Goal: Task Accomplishment & Management: Manage account settings

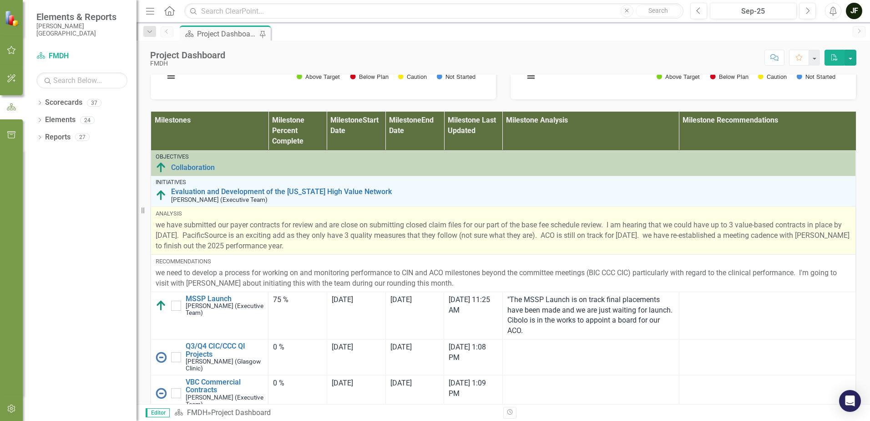
scroll to position [605, 0]
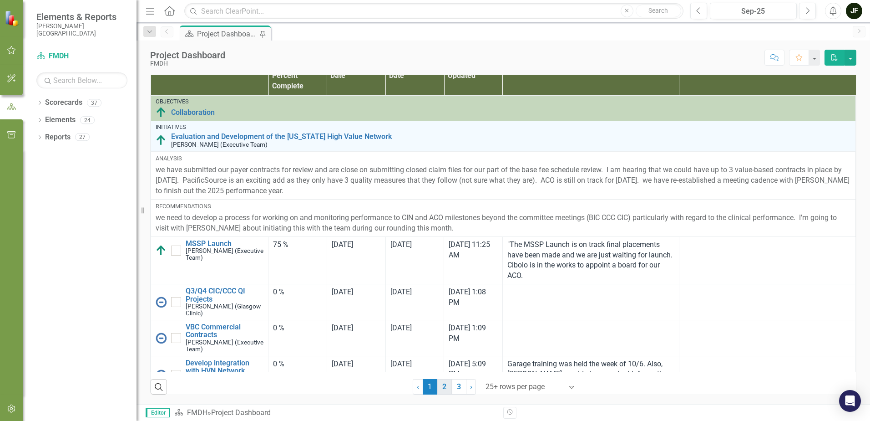
click at [439, 386] on link "2" at bounding box center [444, 386] width 15 height 15
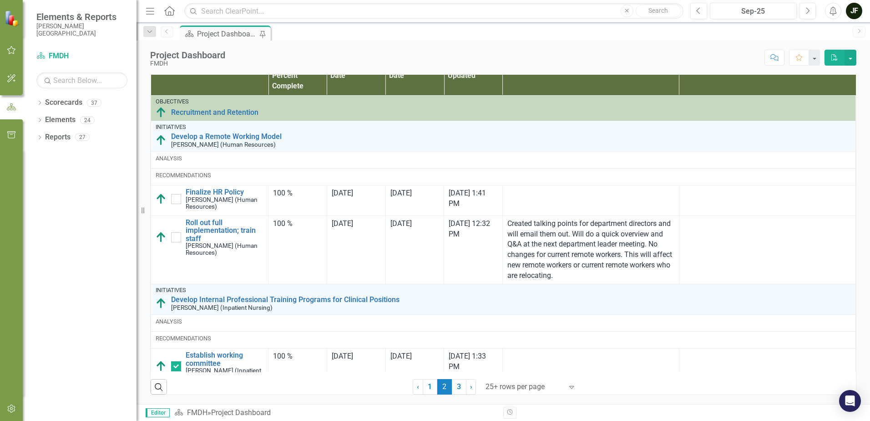
checkbox input "true"
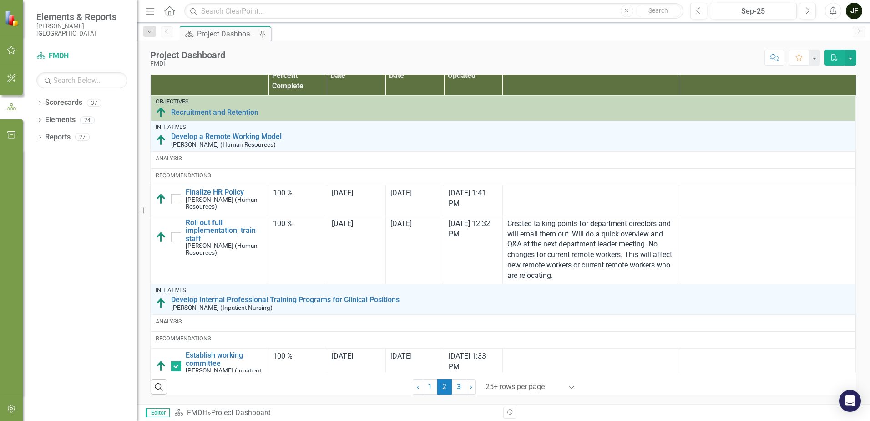
checkbox input "true"
checkbox input "false"
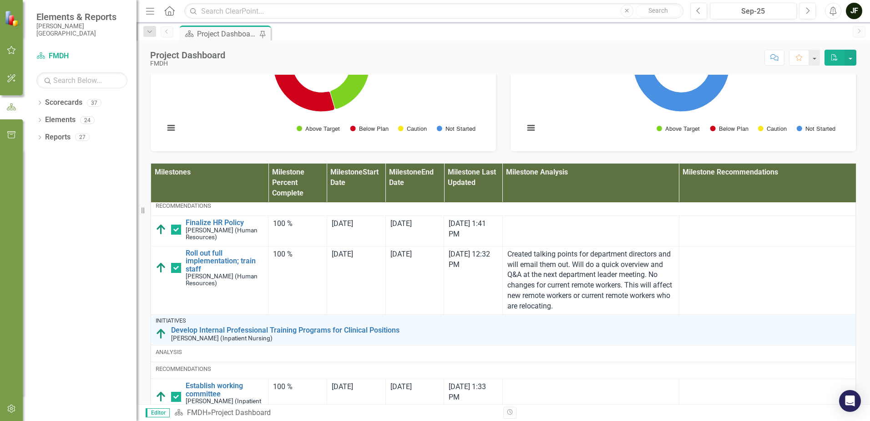
scroll to position [0, 0]
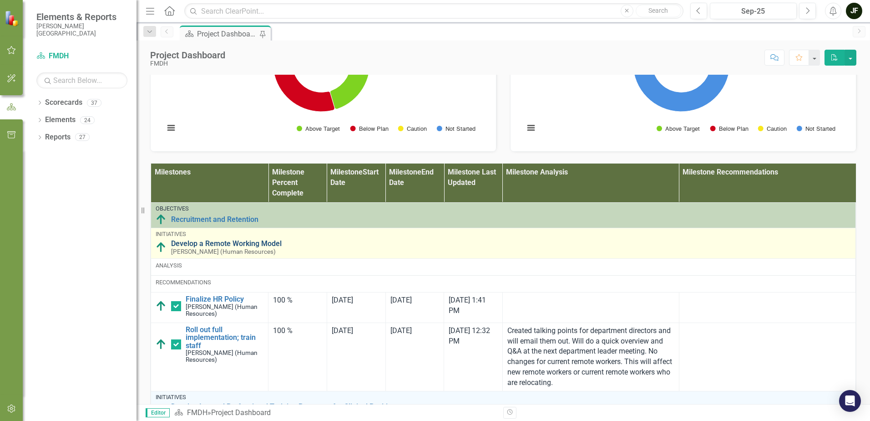
click at [232, 248] on link "Develop a Remote Working Model" at bounding box center [511, 243] width 680 height 8
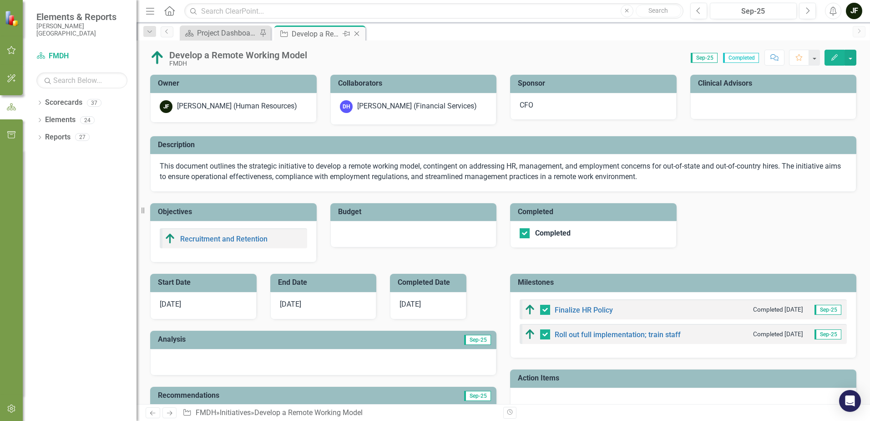
click at [356, 35] on icon "Close" at bounding box center [356, 33] width 9 height 7
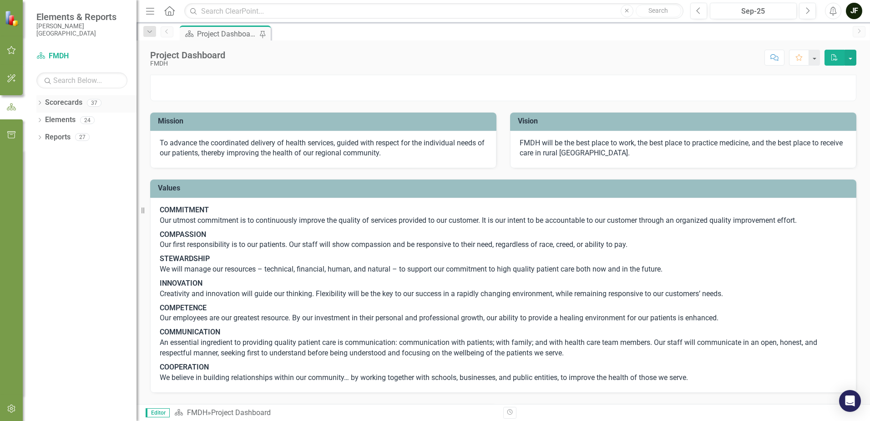
click at [38, 103] on icon "Dropdown" at bounding box center [39, 103] width 6 height 5
click at [44, 119] on icon "Dropdown" at bounding box center [44, 119] width 7 height 5
click at [51, 169] on icon "Dropdown" at bounding box center [53, 170] width 7 height 5
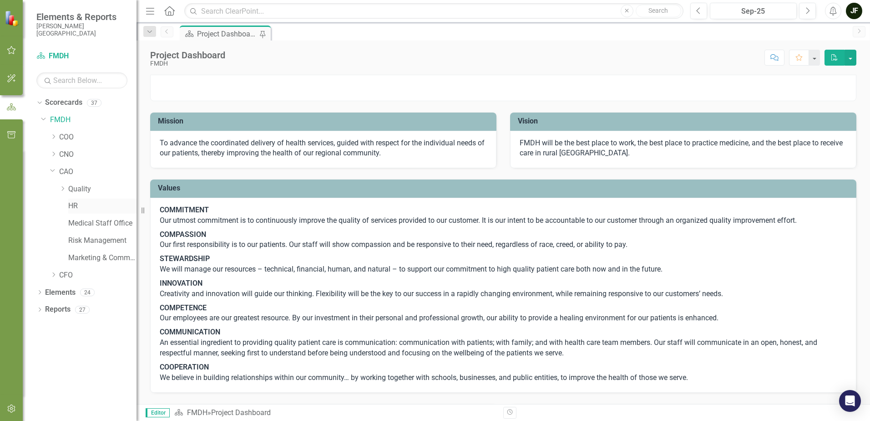
click at [72, 206] on link "HR" at bounding box center [102, 206] width 68 height 10
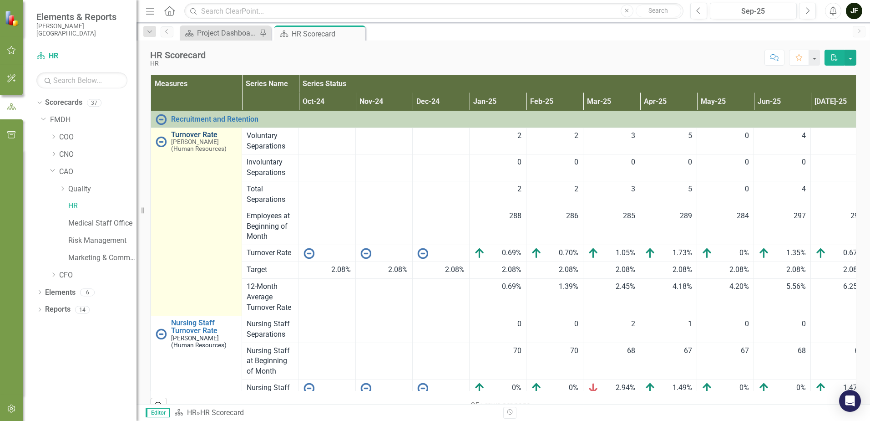
click at [208, 136] on link "Turnover Rate" at bounding box center [204, 135] width 66 height 8
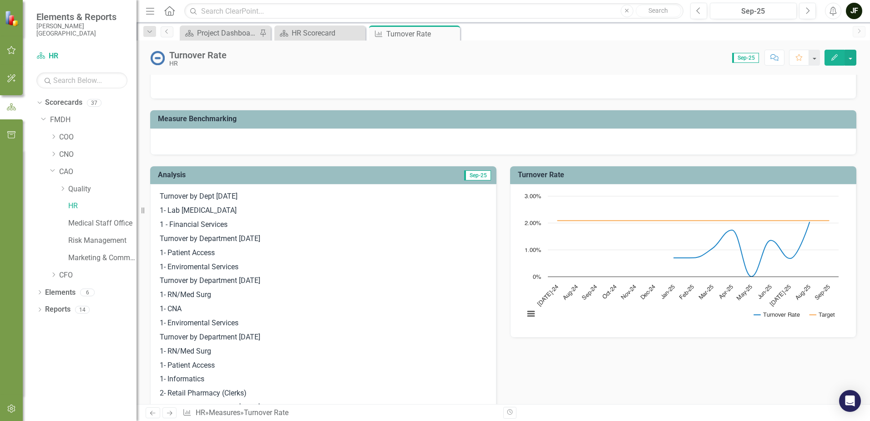
scroll to position [46, 0]
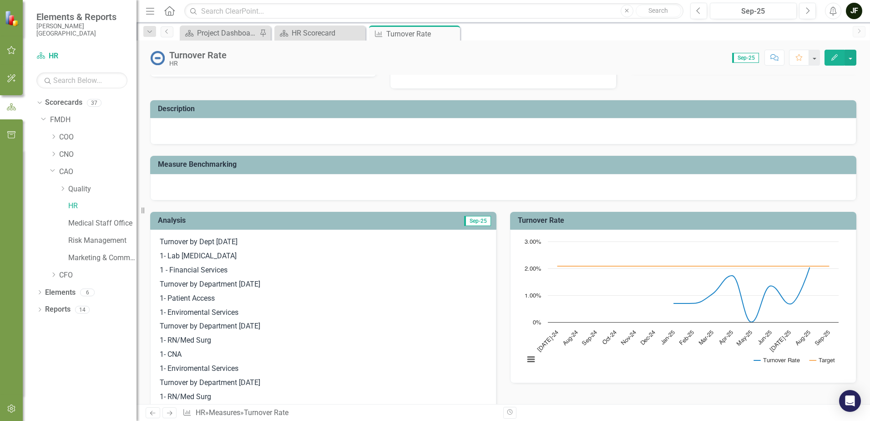
click at [432, 224] on td "Sep-25" at bounding box center [408, 221] width 167 height 15
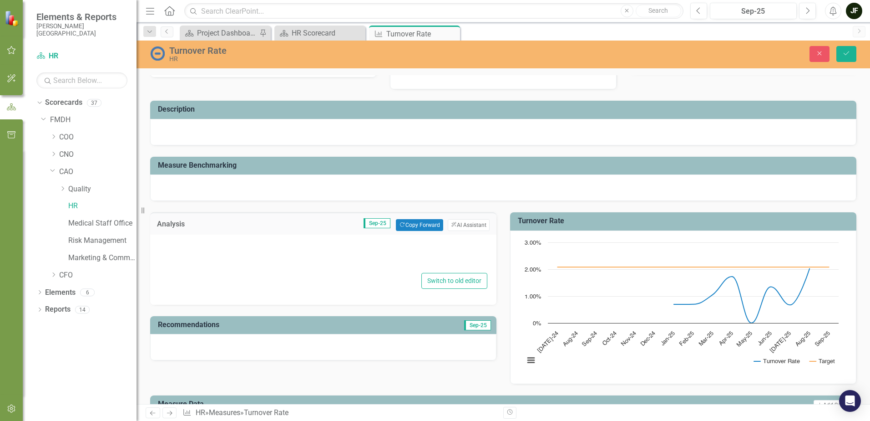
type textarea "<p>Turnover by Dept [DATE]</p> <p>1- Lab [MEDICAL_DATA]</p> <p>1 - Financial Se…"
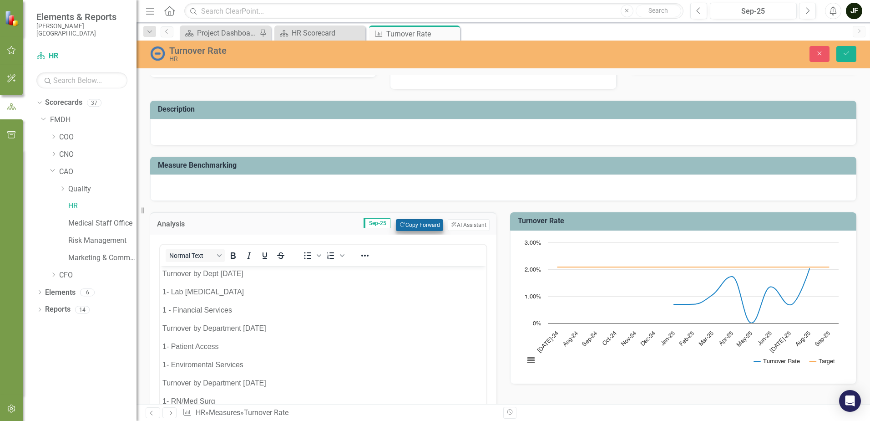
scroll to position [0, 0]
click at [423, 226] on button "Copy Forward Copy Forward" at bounding box center [419, 225] width 47 height 12
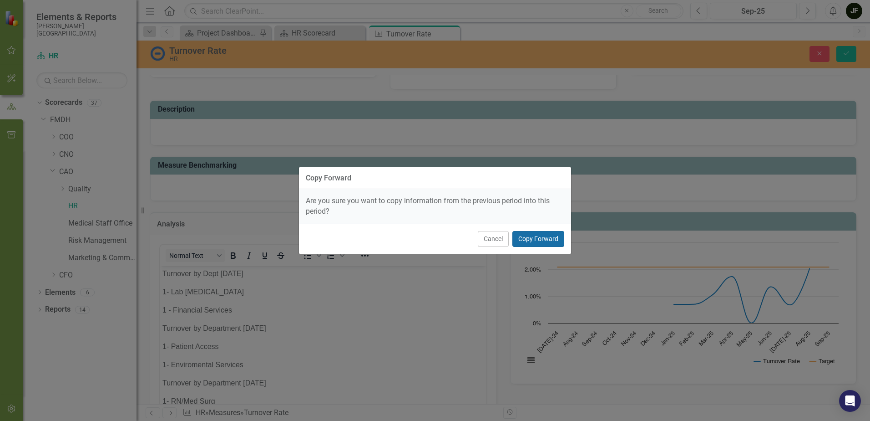
click at [529, 240] on button "Copy Forward" at bounding box center [539, 239] width 52 height 16
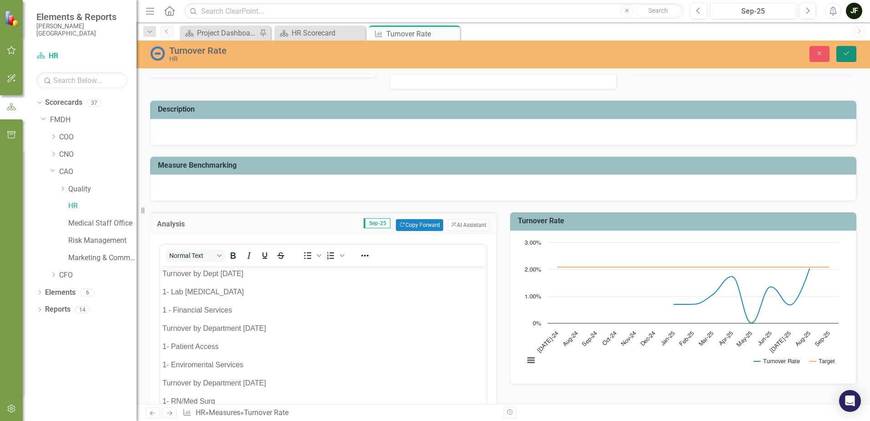
click at [842, 56] on button "Save" at bounding box center [847, 54] width 20 height 16
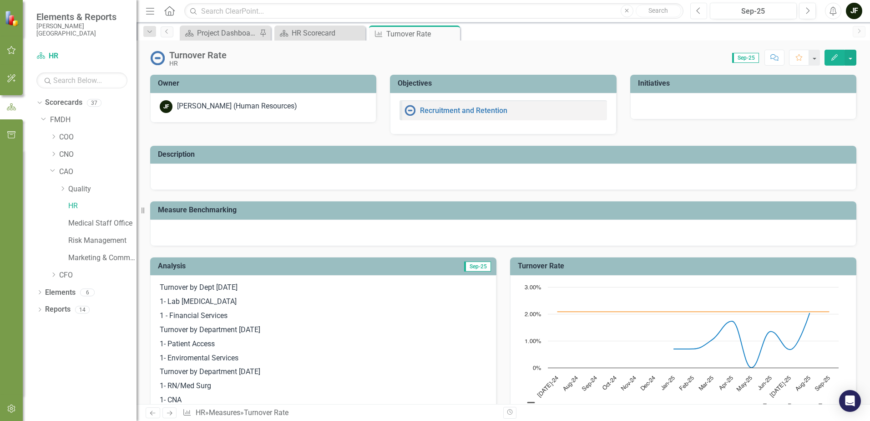
click at [704, 9] on button "Previous" at bounding box center [699, 11] width 17 height 16
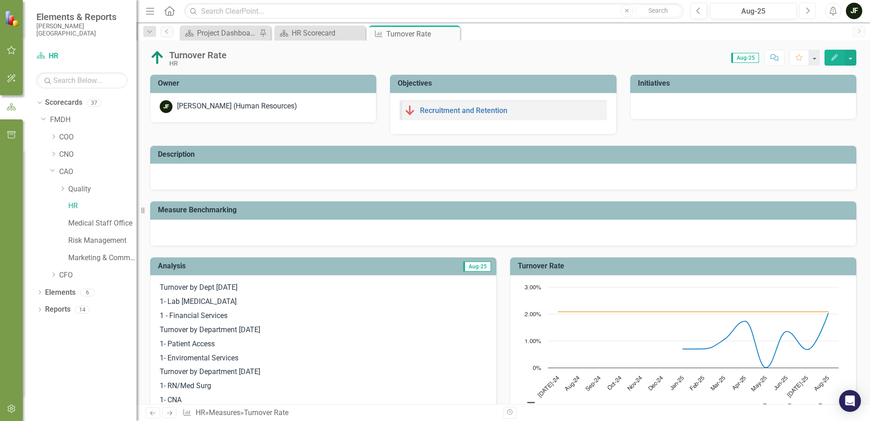
click at [807, 13] on icon "Next" at bounding box center [807, 11] width 5 height 8
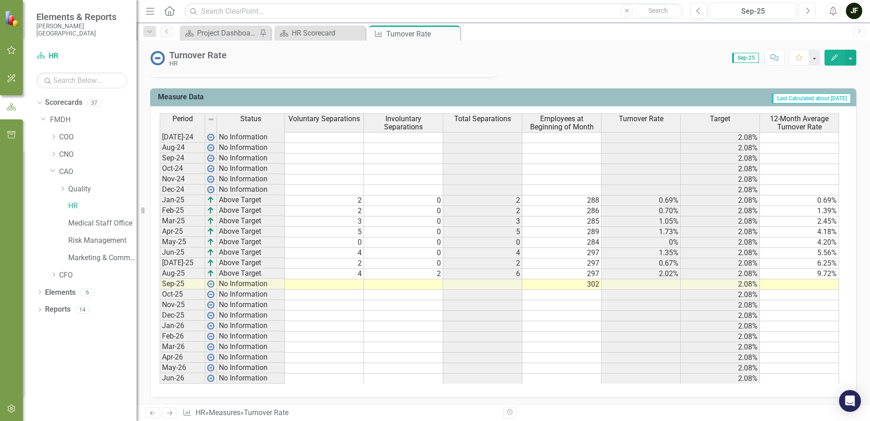
scroll to position [649, 0]
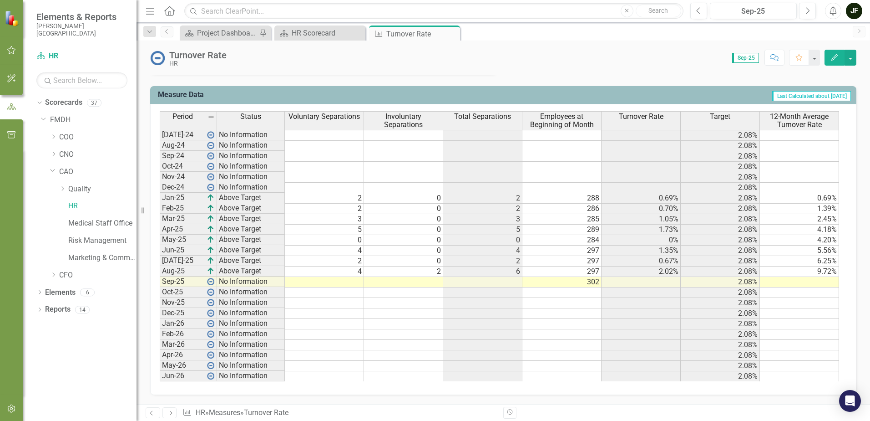
click at [590, 281] on td "302" at bounding box center [562, 282] width 79 height 10
click at [594, 283] on td "302" at bounding box center [562, 282] width 79 height 10
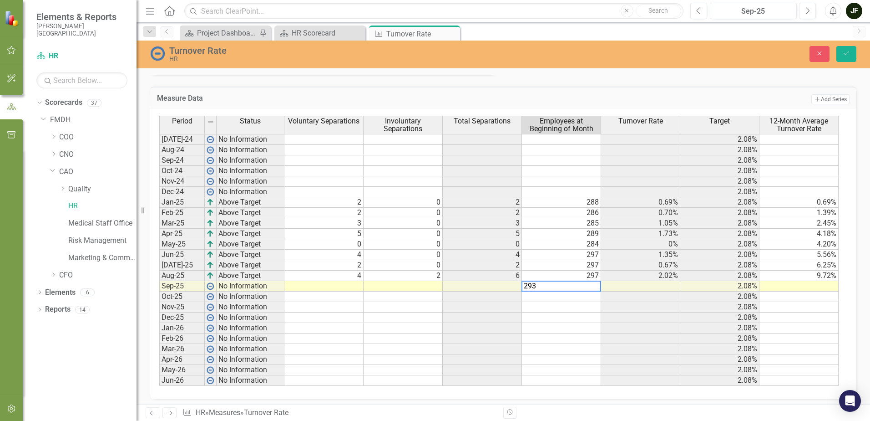
click at [159, 300] on div "Period Status Voluntary Separations Involuntary Separations Total Separations E…" at bounding box center [159, 251] width 0 height 270
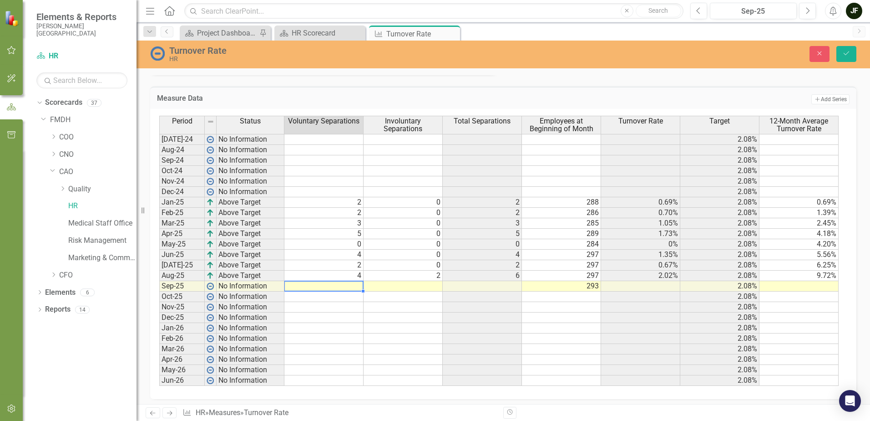
click at [353, 285] on td at bounding box center [324, 286] width 79 height 10
click at [411, 288] on td at bounding box center [403, 286] width 79 height 10
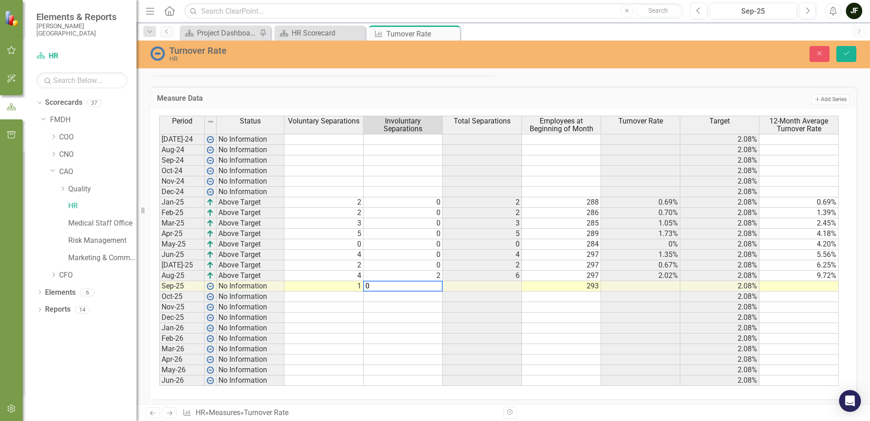
type textarea "0"
click at [436, 310] on td at bounding box center [403, 307] width 79 height 10
click at [842, 52] on button "Save" at bounding box center [847, 54] width 20 height 16
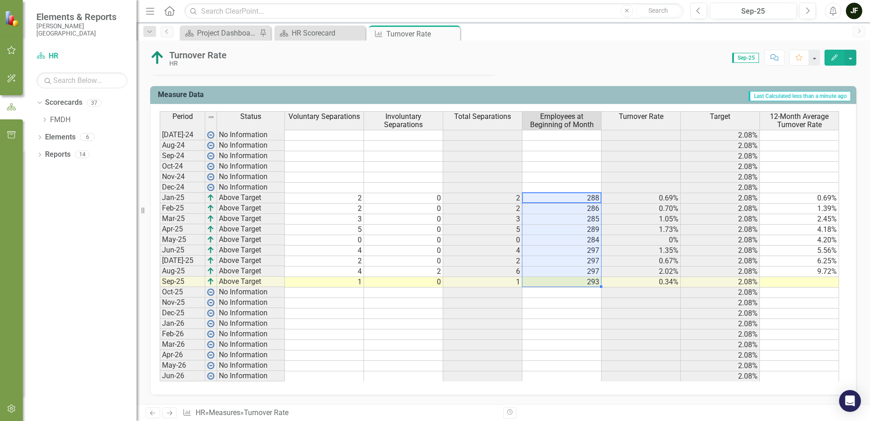
drag, startPoint x: 577, startPoint y: 199, endPoint x: 582, endPoint y: 281, distance: 82.5
click at [582, 281] on tbody "[DATE]-24 No Information 2.08% Aug-24 No Information 2.08% Sep-24 No Informatio…" at bounding box center [500, 256] width 680 height 252
click at [580, 316] on td at bounding box center [562, 313] width 79 height 10
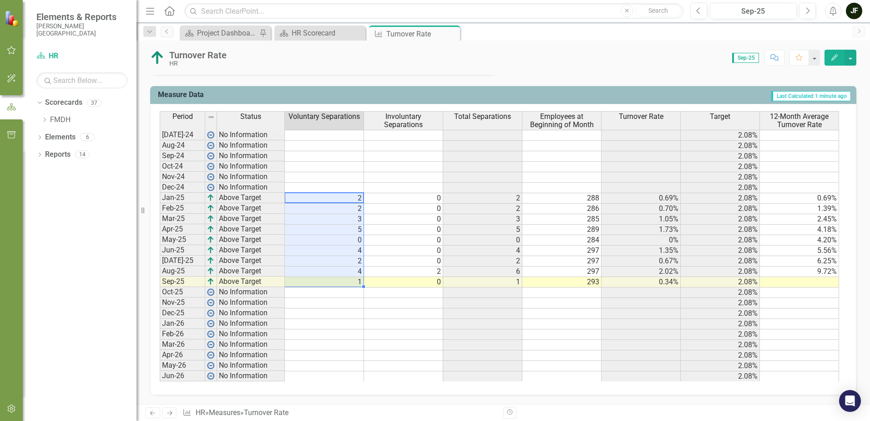
drag, startPoint x: 351, startPoint y: 195, endPoint x: 355, endPoint y: 281, distance: 86.1
click at [355, 281] on tbody "[DATE]-24 No Information 2.08% Aug-24 No Information 2.08% Sep-24 No Informatio…" at bounding box center [500, 256] width 680 height 252
click at [366, 304] on td at bounding box center [403, 303] width 79 height 10
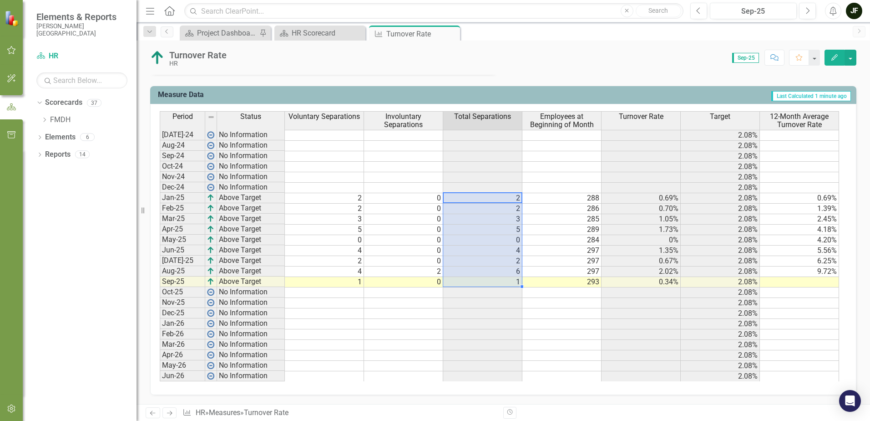
drag, startPoint x: 506, startPoint y: 198, endPoint x: 505, endPoint y: 278, distance: 79.2
click at [505, 278] on tbody "[DATE]-24 No Information 2.08% Aug-24 No Information 2.08% Sep-24 No Informatio…" at bounding box center [500, 256] width 680 height 252
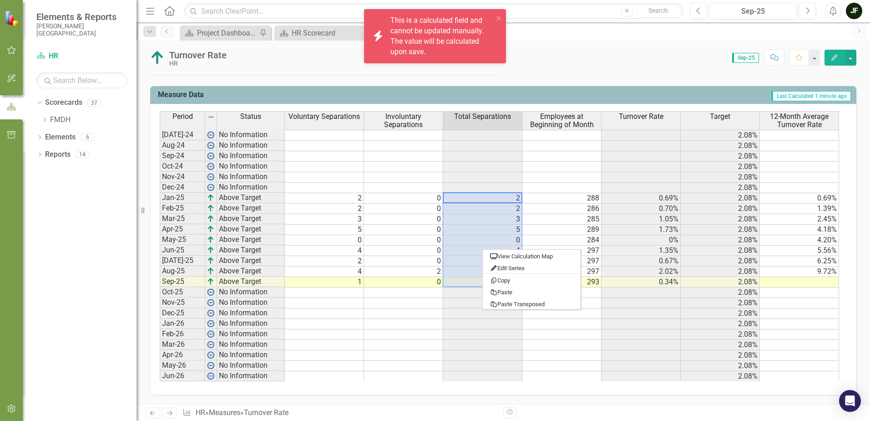
click at [425, 342] on td at bounding box center [403, 345] width 79 height 10
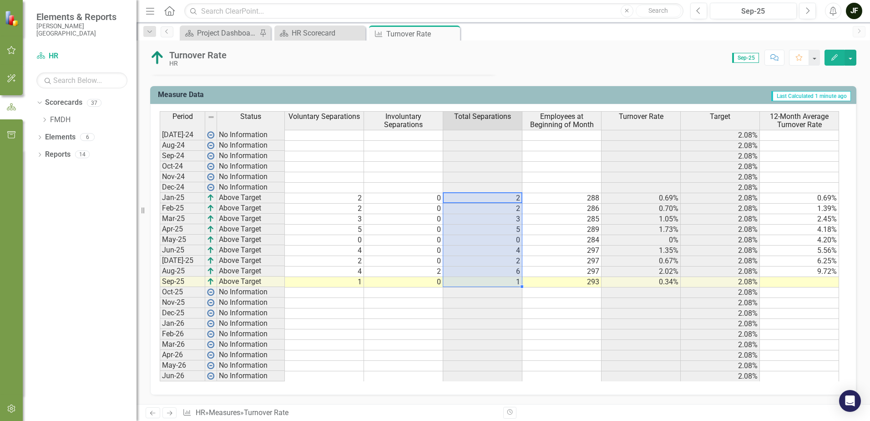
drag, startPoint x: 499, startPoint y: 197, endPoint x: 498, endPoint y: 278, distance: 80.6
click at [498, 278] on tbody "[DATE]-24 No Information 2.08% Aug-24 No Information 2.08% Sep-24 No Informatio…" at bounding box center [500, 256] width 680 height 252
click at [818, 280] on td at bounding box center [799, 282] width 79 height 10
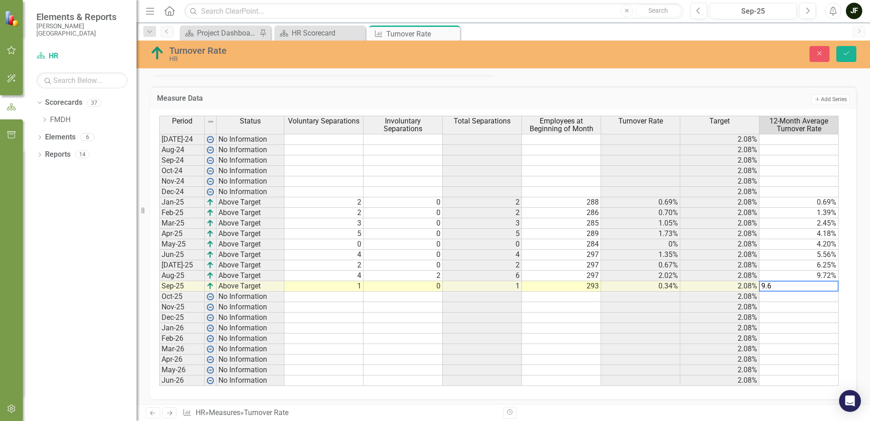
type textarea "9.60"
click at [851, 55] on button "Save" at bounding box center [847, 54] width 20 height 16
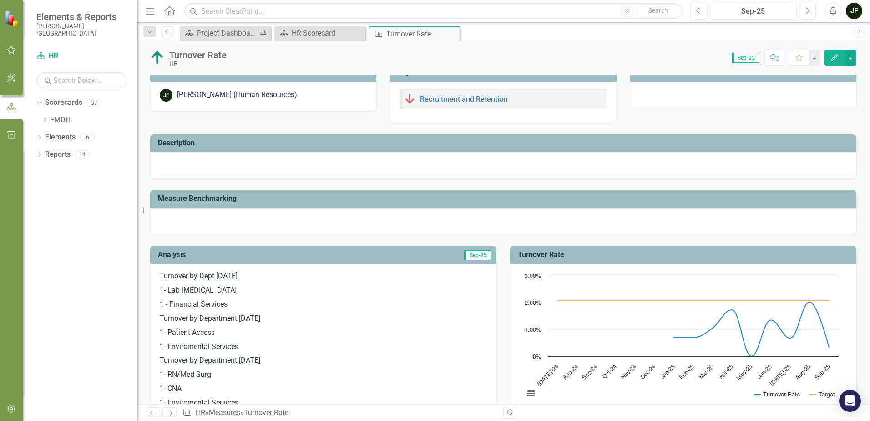
scroll to position [0, 0]
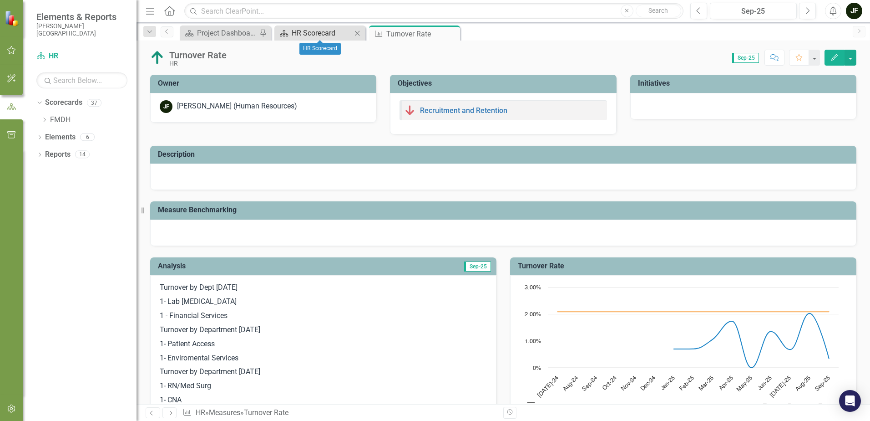
click at [324, 35] on div "HR Scorecard" at bounding box center [322, 32] width 60 height 11
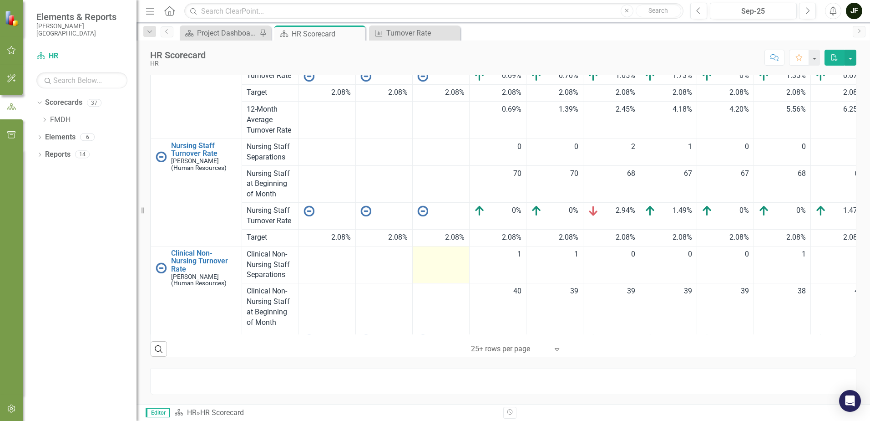
scroll to position [137, 0]
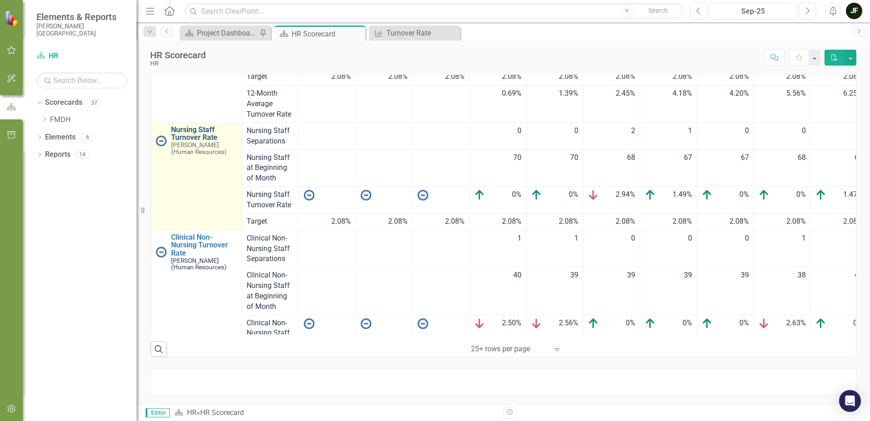
click at [199, 130] on link "Nursing Staff Turnover Rate" at bounding box center [204, 134] width 66 height 16
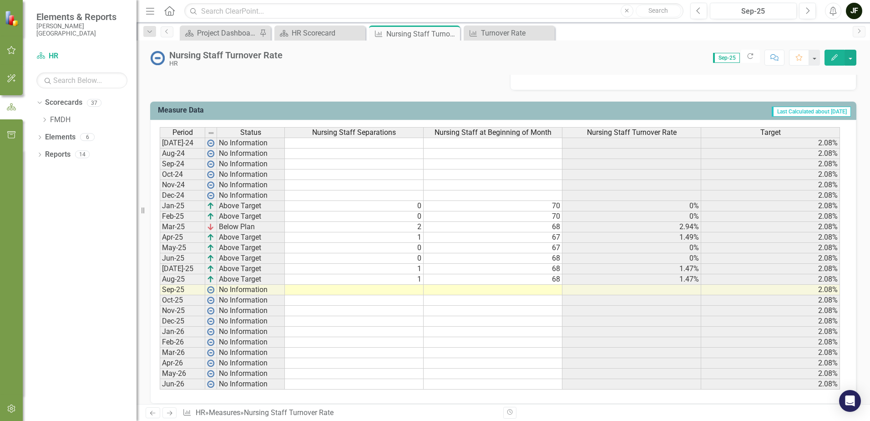
scroll to position [347, 0]
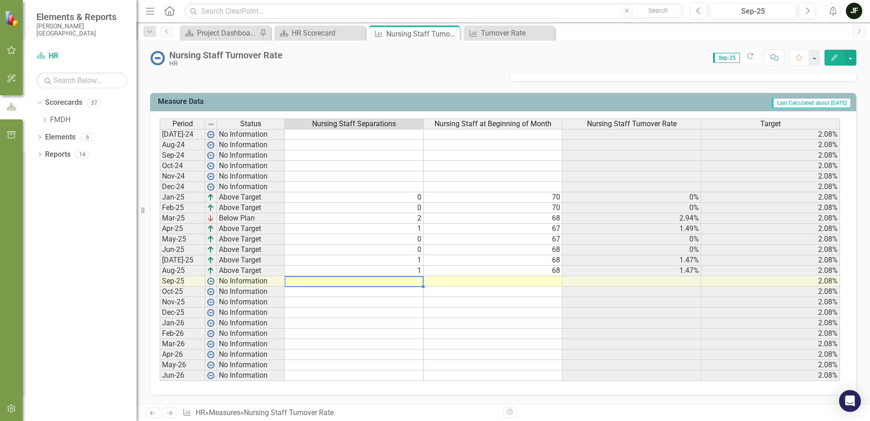
click at [414, 281] on td at bounding box center [354, 281] width 139 height 10
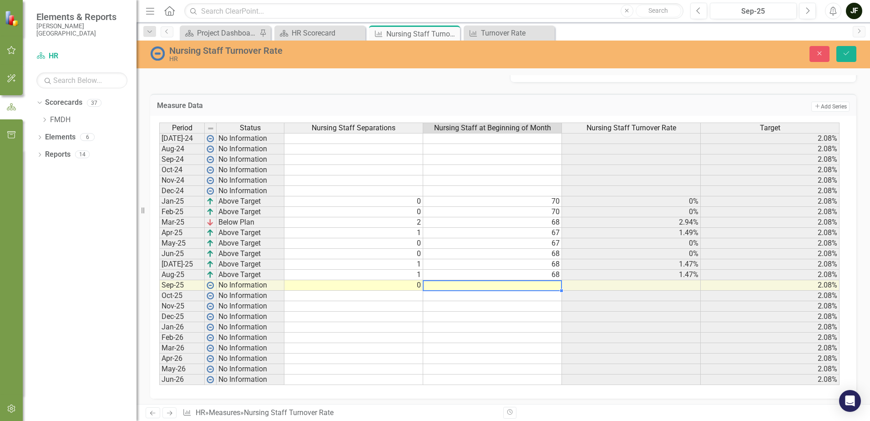
click at [469, 286] on td at bounding box center [492, 285] width 139 height 10
type textarea "68"
click at [480, 307] on td at bounding box center [492, 306] width 139 height 10
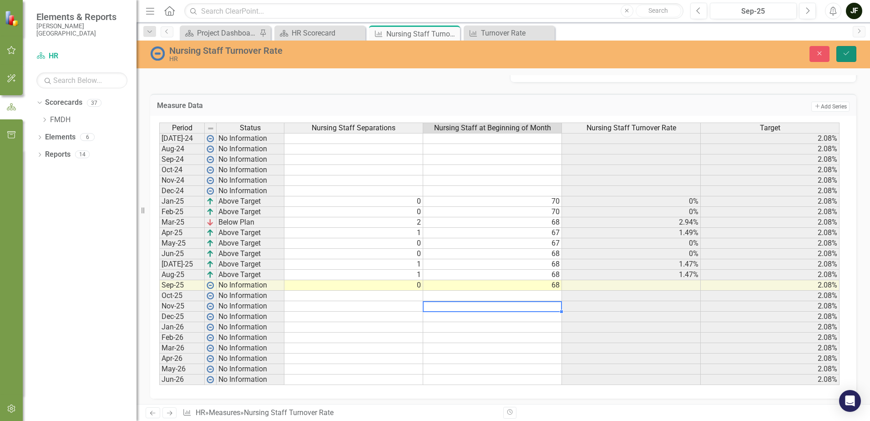
click at [851, 55] on button "Save" at bounding box center [847, 54] width 20 height 16
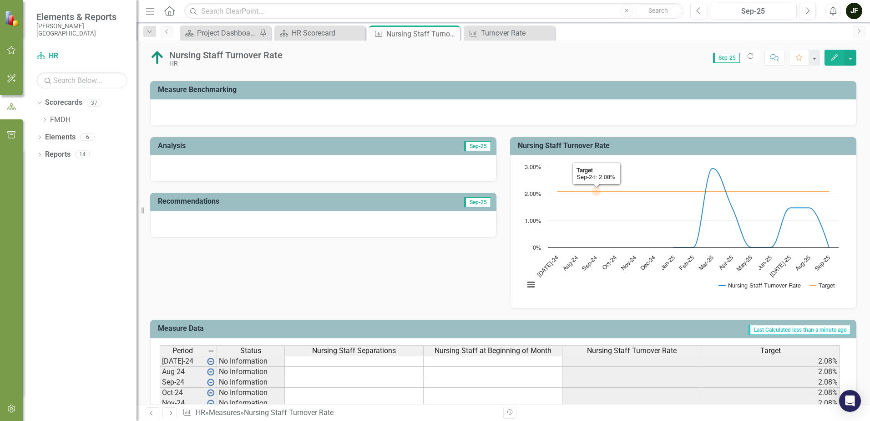
scroll to position [0, 0]
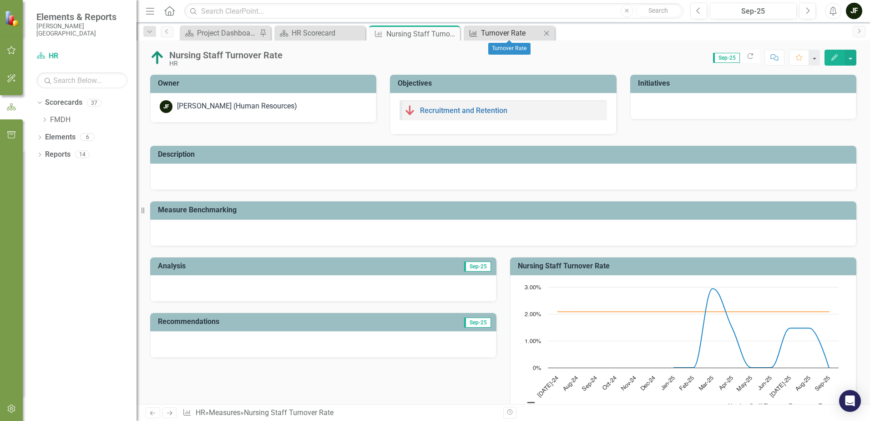
click at [483, 35] on div "Turnover Rate" at bounding box center [511, 32] width 60 height 11
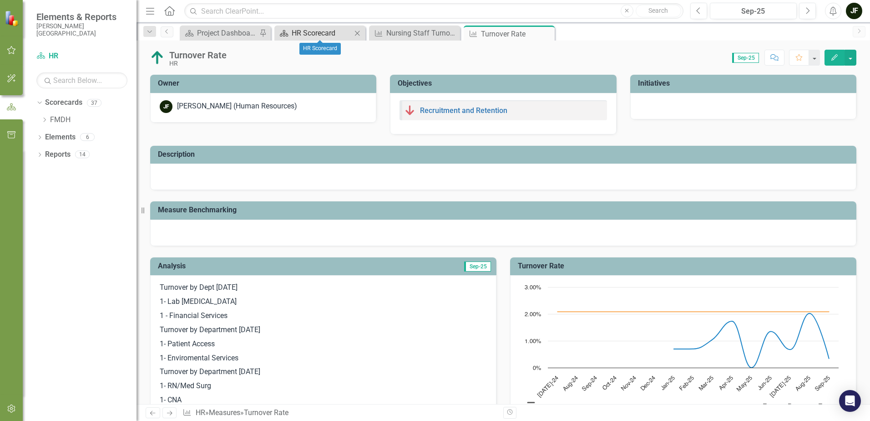
click at [335, 31] on div "HR Scorecard" at bounding box center [322, 32] width 60 height 11
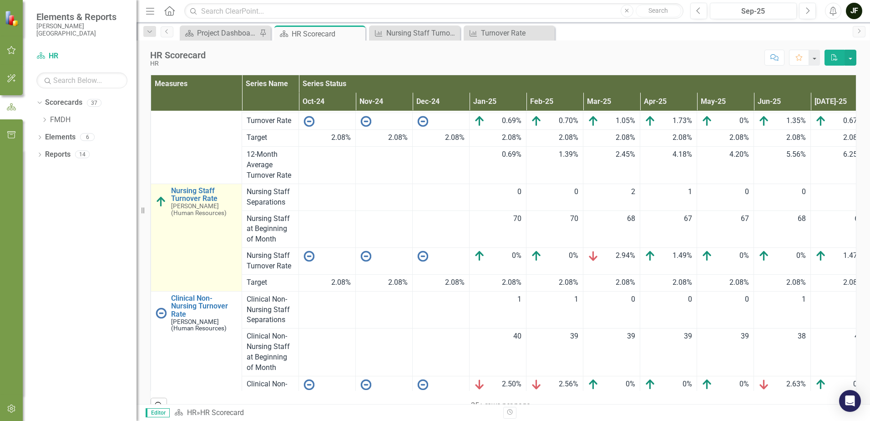
scroll to position [182, 0]
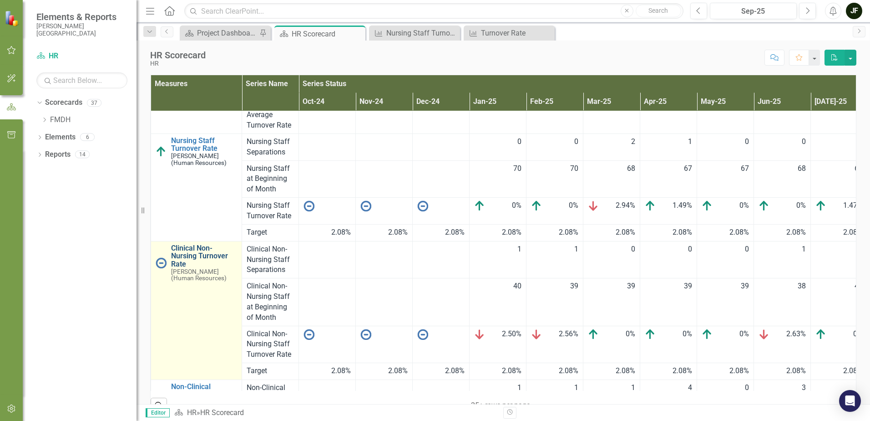
click at [194, 250] on link "Clinical Non-Nursing Turnover Rate" at bounding box center [204, 256] width 66 height 24
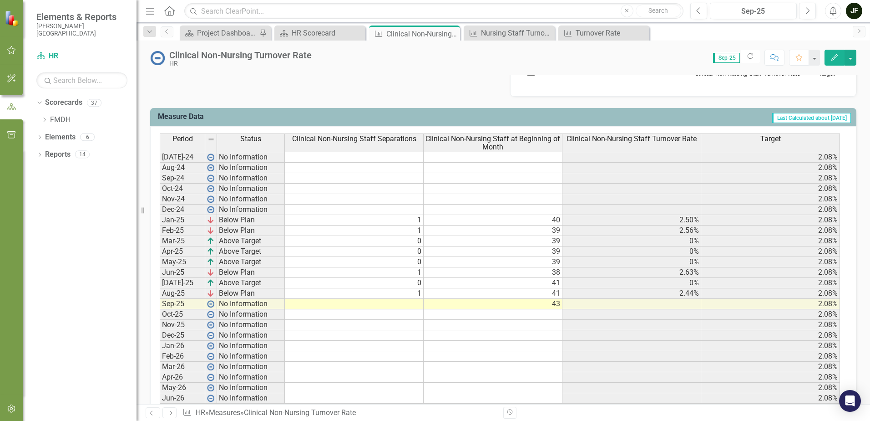
scroll to position [354, 0]
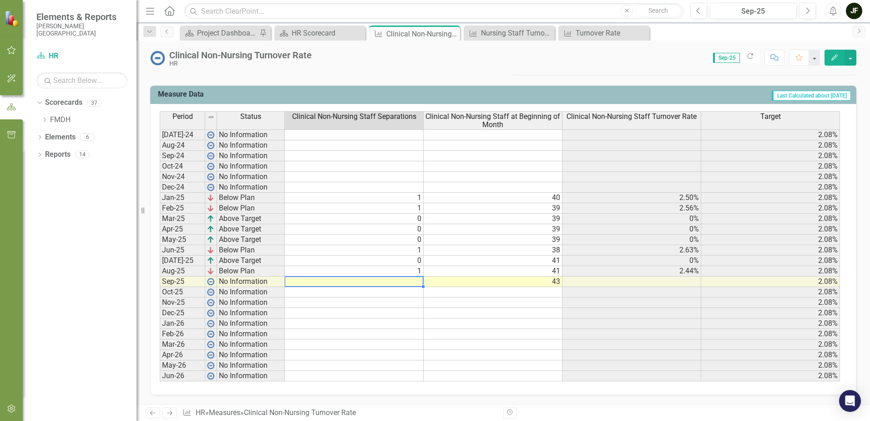
click at [393, 284] on td at bounding box center [354, 281] width 139 height 10
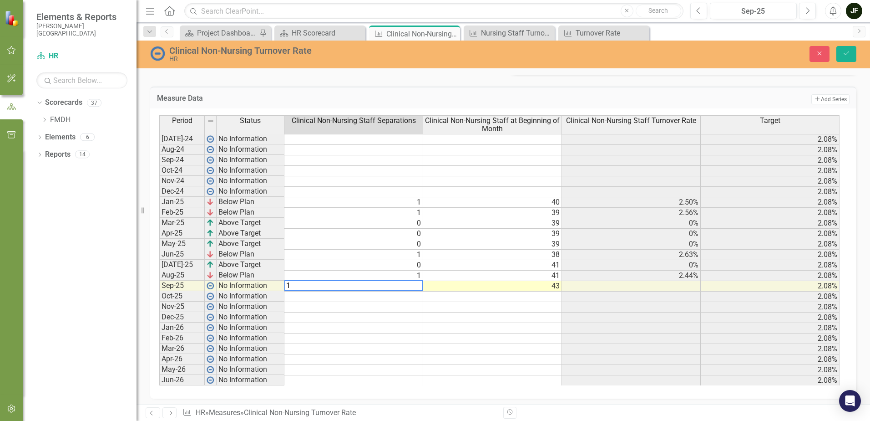
click at [485, 309] on td at bounding box center [492, 307] width 139 height 10
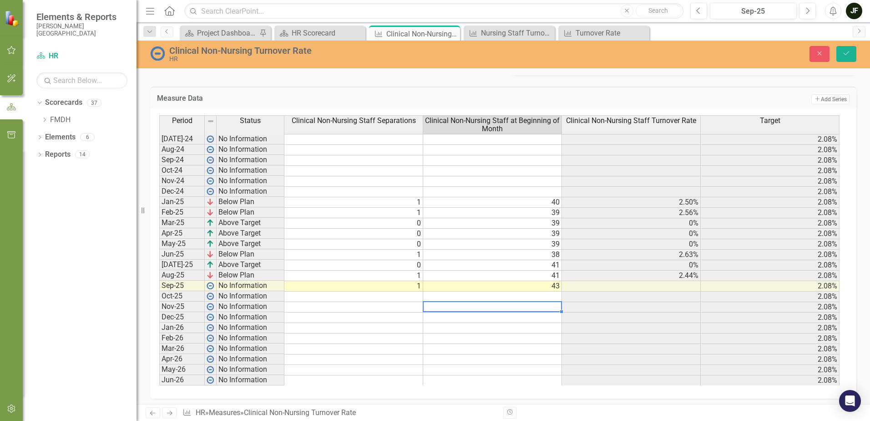
click at [558, 287] on td "43" at bounding box center [492, 286] width 139 height 10
type textarea "40"
click at [551, 317] on td at bounding box center [492, 317] width 139 height 10
click at [852, 53] on button "Save" at bounding box center [847, 54] width 20 height 16
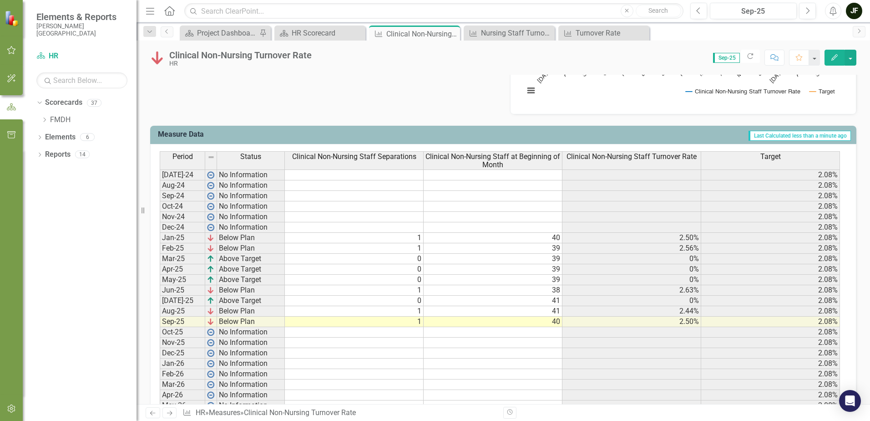
scroll to position [319, 0]
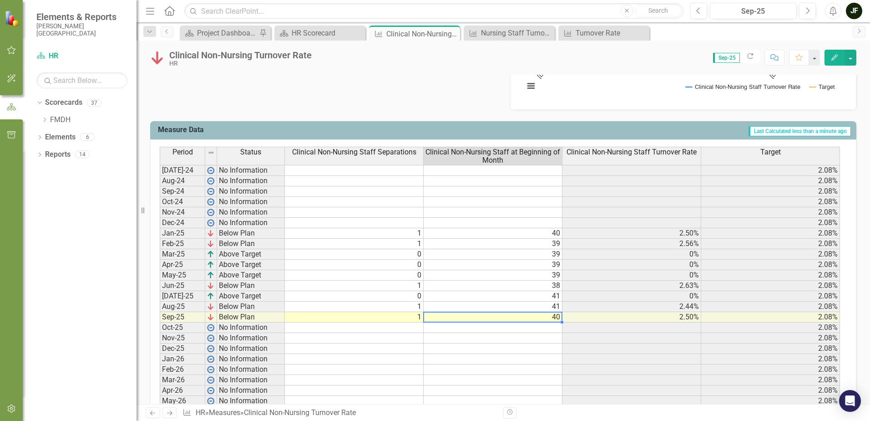
click at [556, 317] on td "40" at bounding box center [493, 317] width 139 height 10
click at [553, 352] on td at bounding box center [493, 348] width 139 height 10
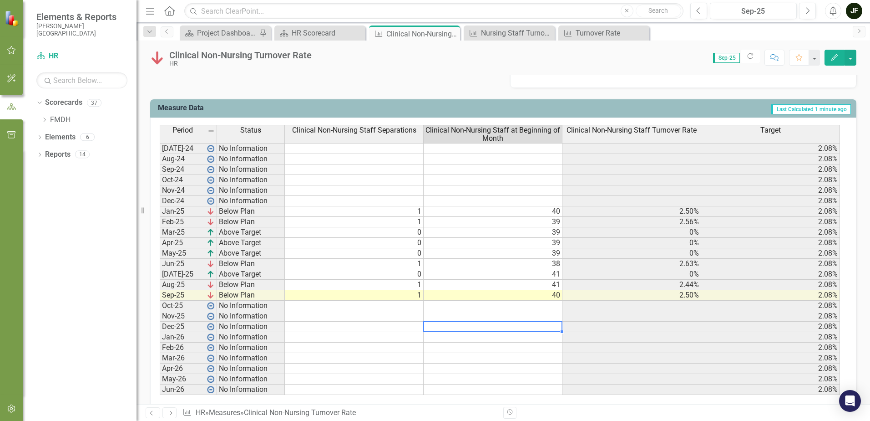
scroll to position [354, 0]
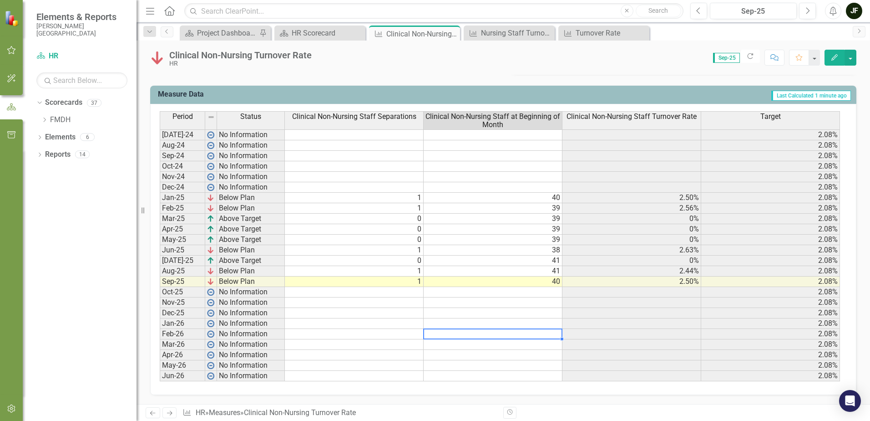
click at [544, 336] on td at bounding box center [493, 334] width 139 height 10
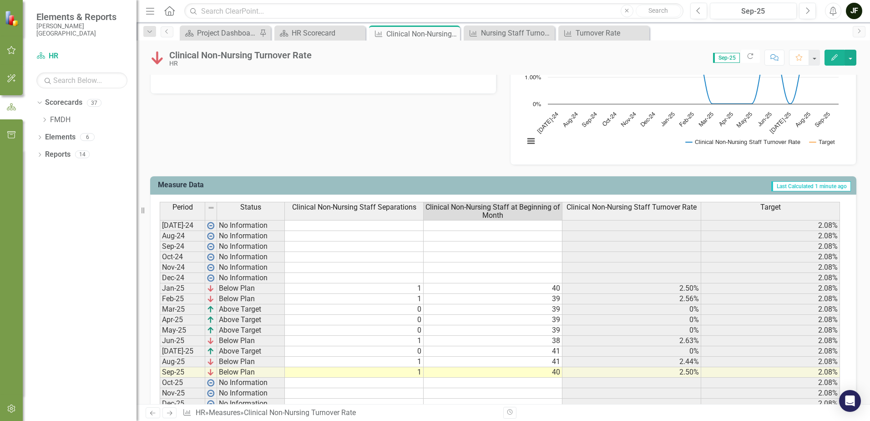
scroll to position [263, 0]
click at [324, 34] on div "HR Scorecard" at bounding box center [322, 32] width 60 height 11
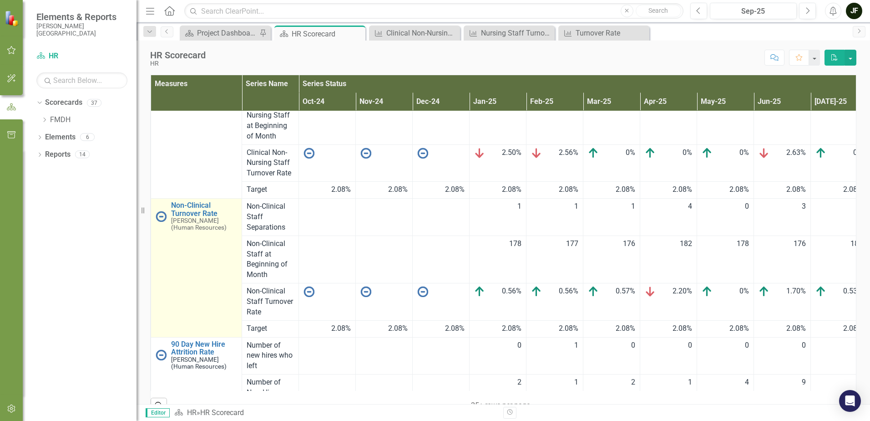
scroll to position [364, 0]
click at [192, 209] on link "Non-Clinical Turnover Rate" at bounding box center [204, 208] width 66 height 16
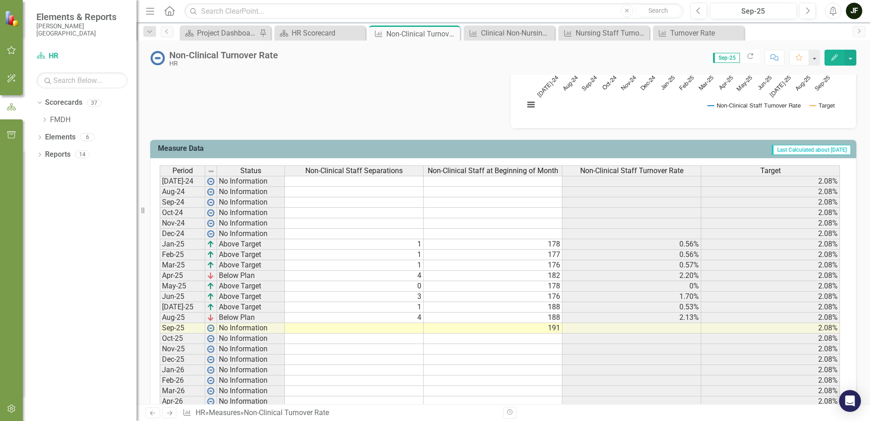
scroll to position [347, 0]
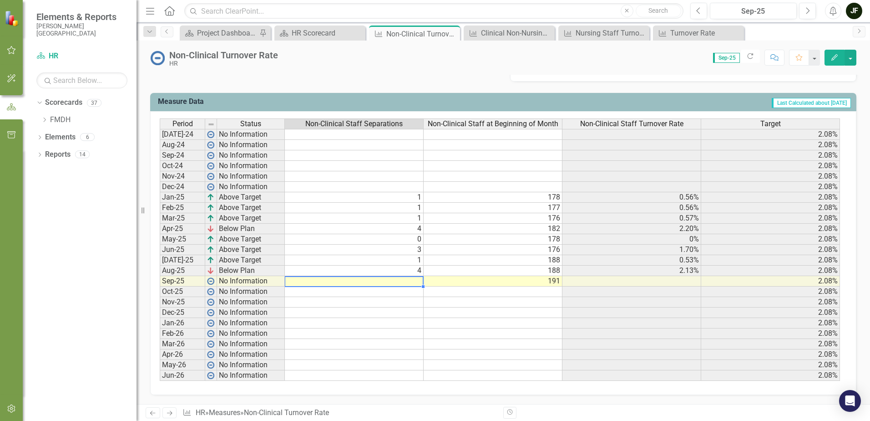
click at [406, 280] on td at bounding box center [354, 281] width 139 height 10
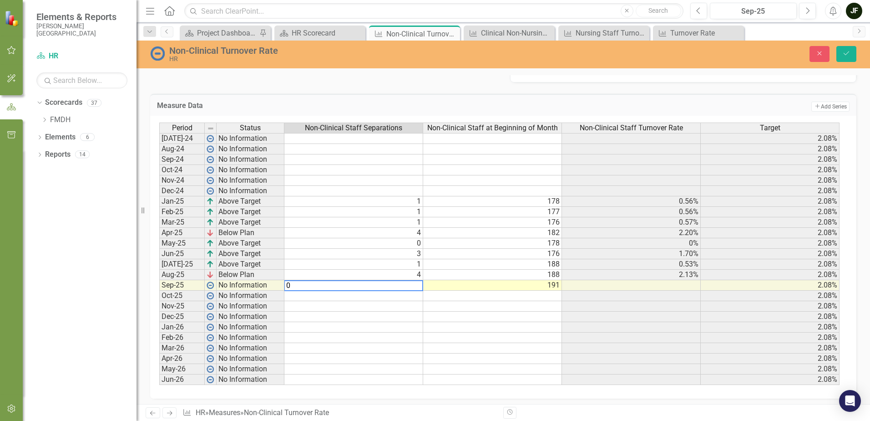
type textarea "0"
click at [159, 302] on div "Period Status Non-Clinical Staff Separations Non-Clinical Staff at Beginning of…" at bounding box center [159, 253] width 0 height 262
click at [845, 56] on icon "Save" at bounding box center [847, 53] width 8 height 6
